Goal: Transaction & Acquisition: Purchase product/service

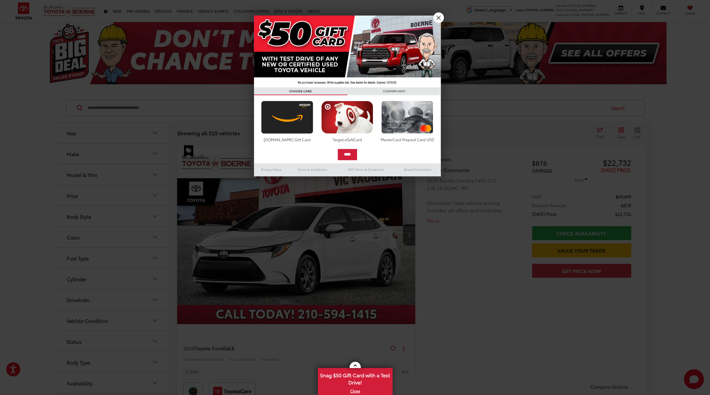
click at [438, 16] on link "X" at bounding box center [438, 17] width 11 height 11
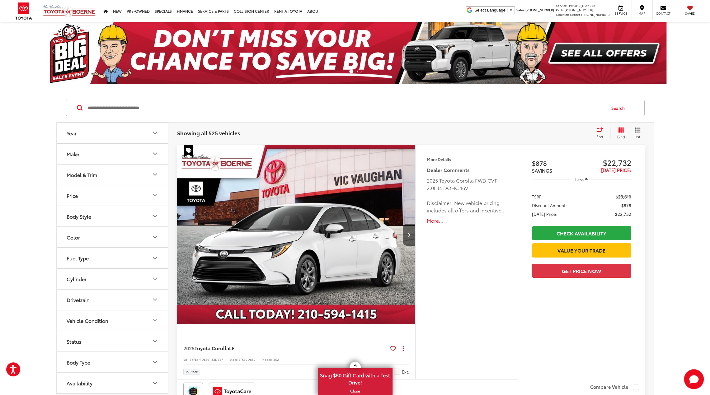
click at [157, 133] on icon "Year" at bounding box center [154, 132] width 7 height 7
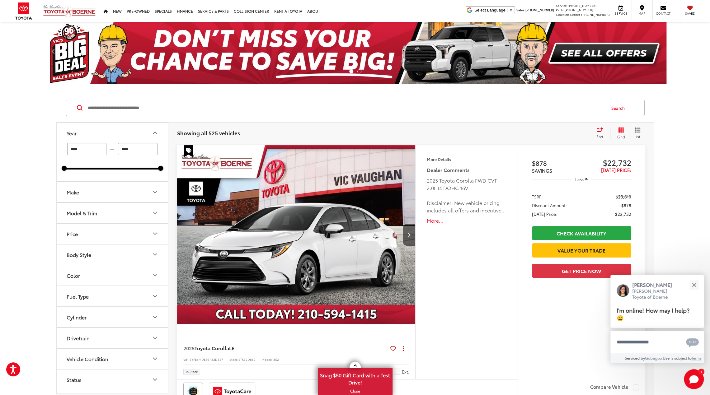
click at [158, 130] on icon "Year" at bounding box center [154, 132] width 7 height 7
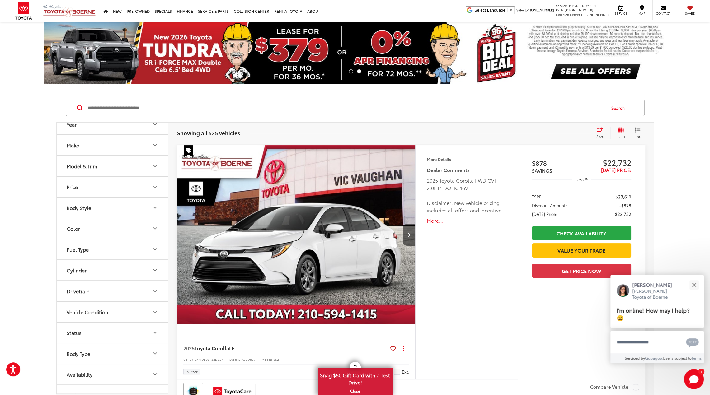
scroll to position [18, 0]
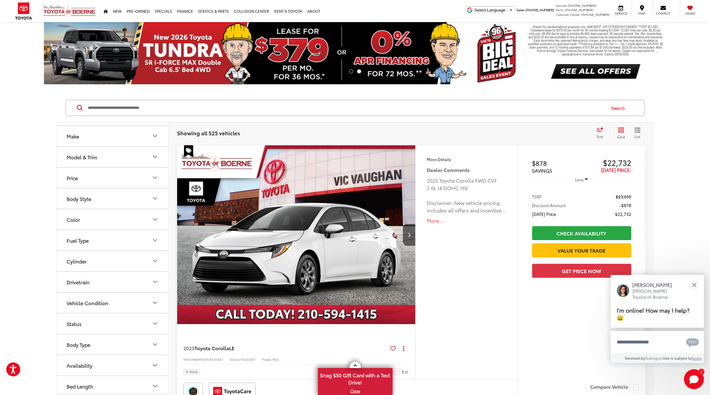
click at [155, 155] on icon "Model & Trim" at bounding box center [154, 156] width 7 height 7
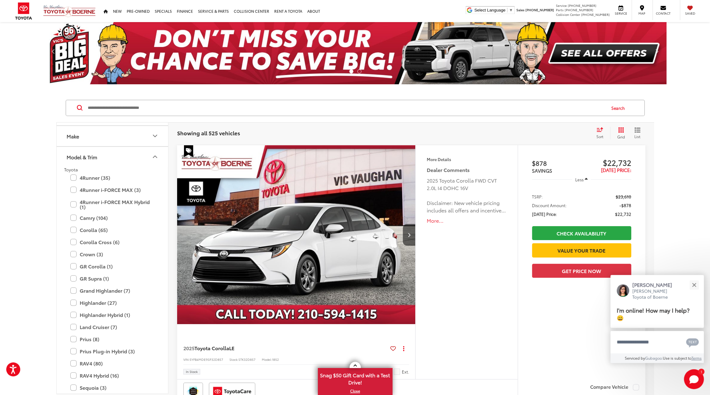
click at [149, 133] on button "Make" at bounding box center [113, 136] width 112 height 20
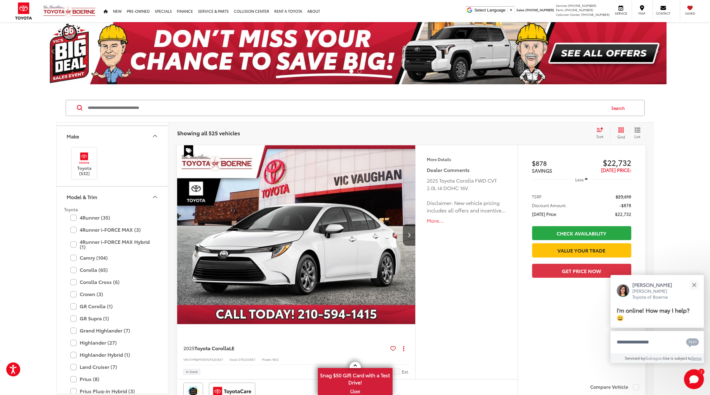
click at [157, 135] on icon "Make" at bounding box center [154, 135] width 7 height 7
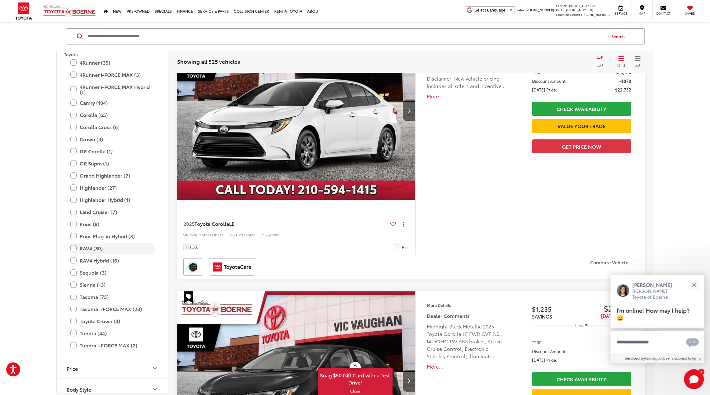
scroll to position [80, 0]
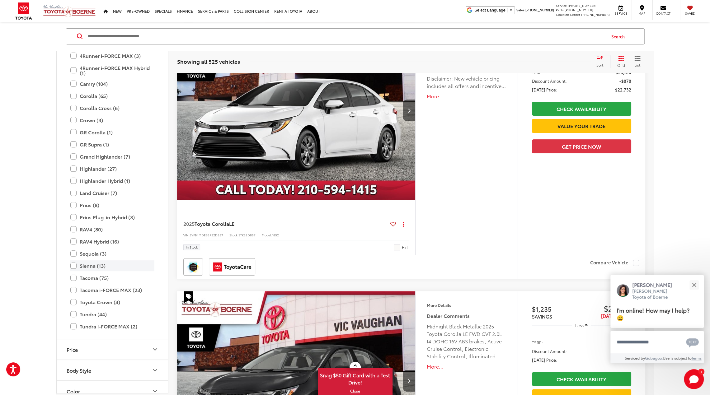
drag, startPoint x: 72, startPoint y: 264, endPoint x: 73, endPoint y: 260, distance: 3.6
click at [72, 264] on label "Sienna (13)" at bounding box center [112, 265] width 84 height 11
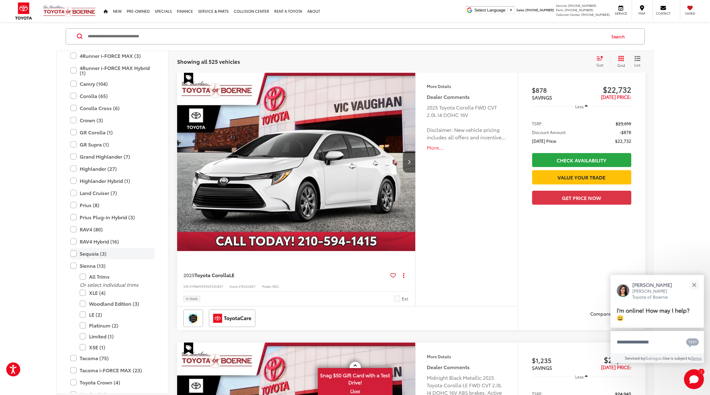
scroll to position [72, 0]
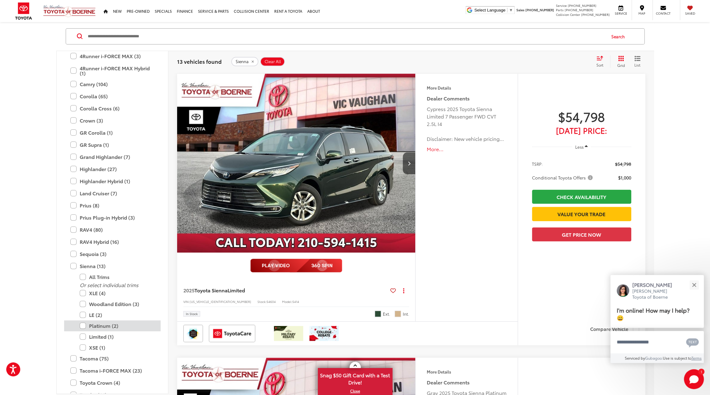
click at [82, 325] on label "Platinum (2)" at bounding box center [117, 326] width 75 height 11
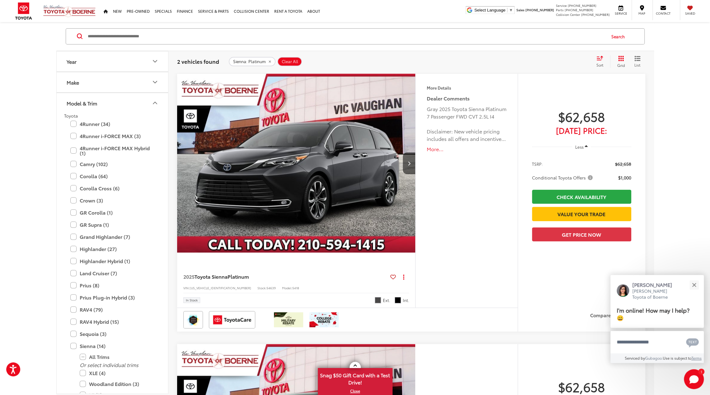
click at [151, 99] on icon "Model & Trim" at bounding box center [154, 102] width 7 height 7
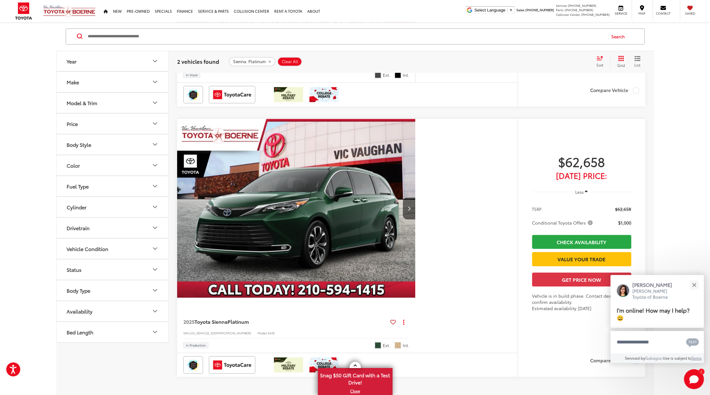
scroll to position [289, 0]
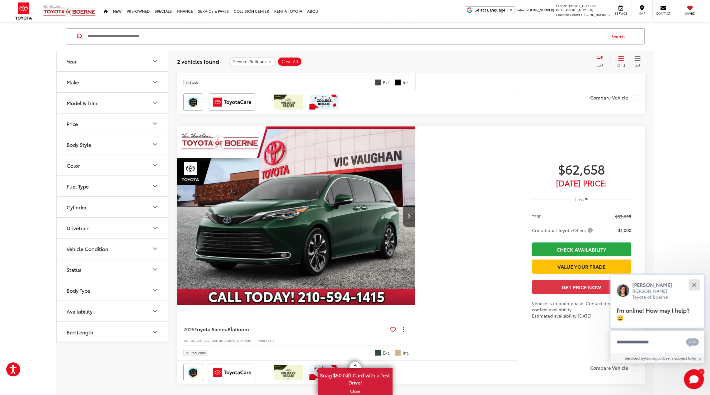
click at [694, 282] on button "Close" at bounding box center [693, 284] width 13 height 13
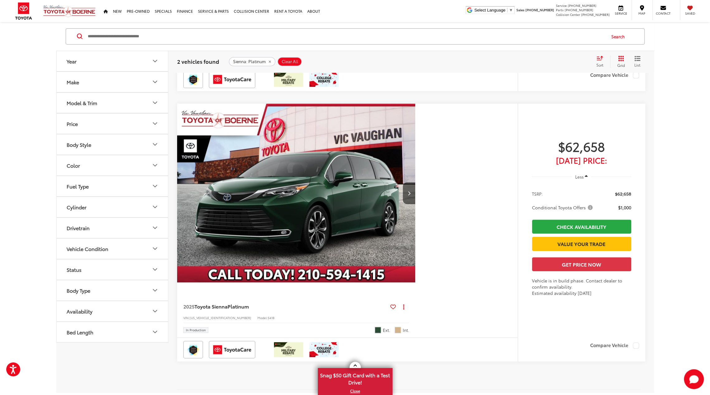
scroll to position [311, 0]
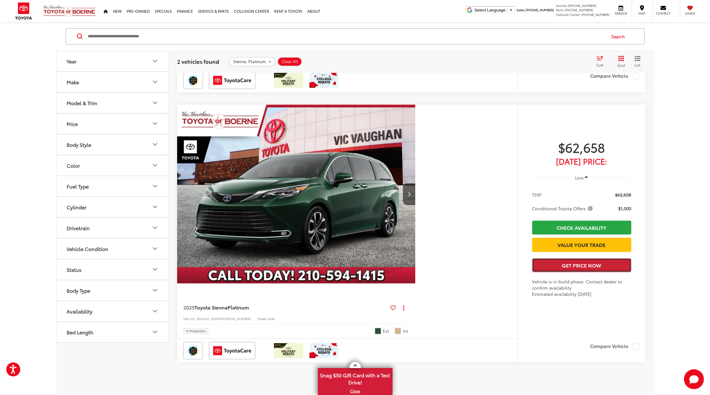
click at [581, 272] on button "Get Price Now" at bounding box center [581, 265] width 99 height 14
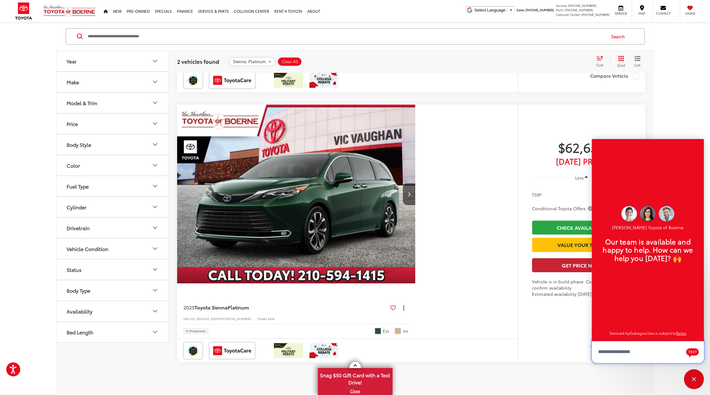
scroll to position [7, 0]
click at [543, 367] on div "2025 Toyota Sienna Platinum Copy Link Share Print View Details VIN: [US_VEHICLE…" at bounding box center [411, 110] width 468 height 553
click at [695, 374] on div "Close" at bounding box center [694, 379] width 20 height 20
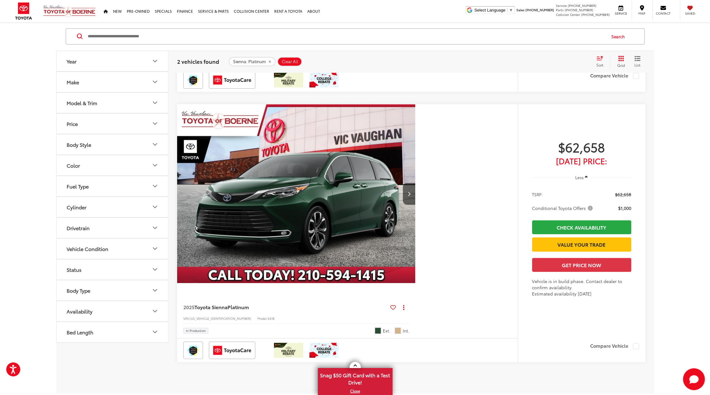
scroll to position [311, 0]
